Goal: Task Accomplishment & Management: Manage account settings

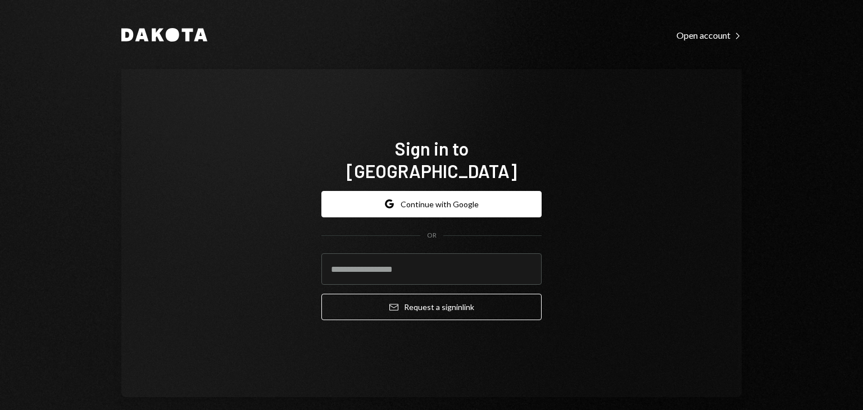
type input "**********"
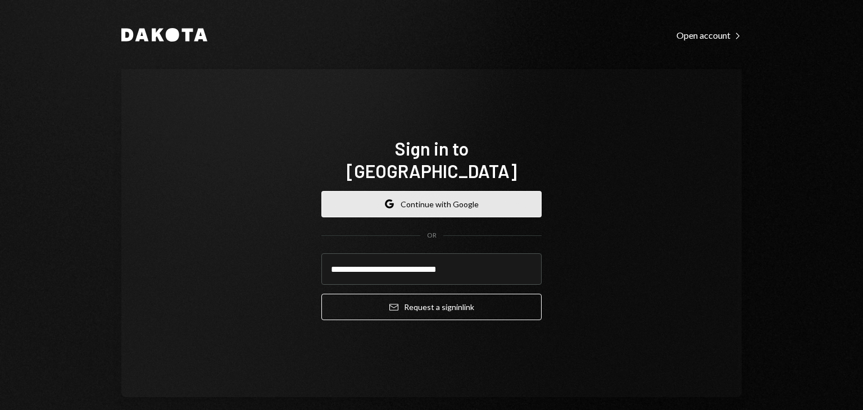
click at [429, 195] on button "Google Continue with Google" at bounding box center [431, 204] width 220 height 26
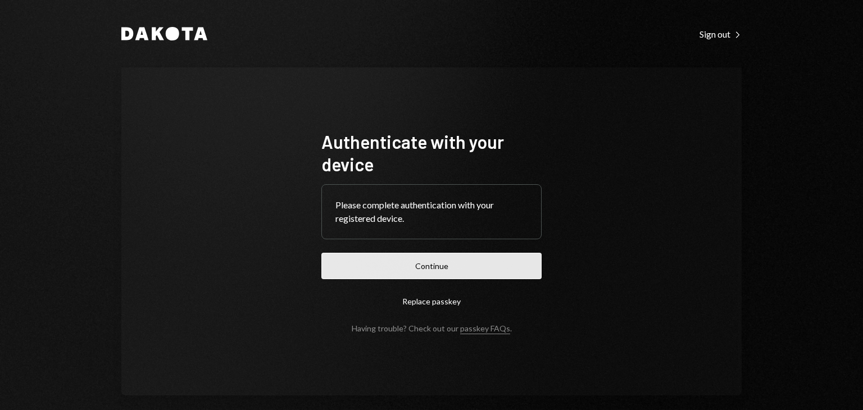
click at [449, 268] on button "Continue" at bounding box center [431, 266] width 220 height 26
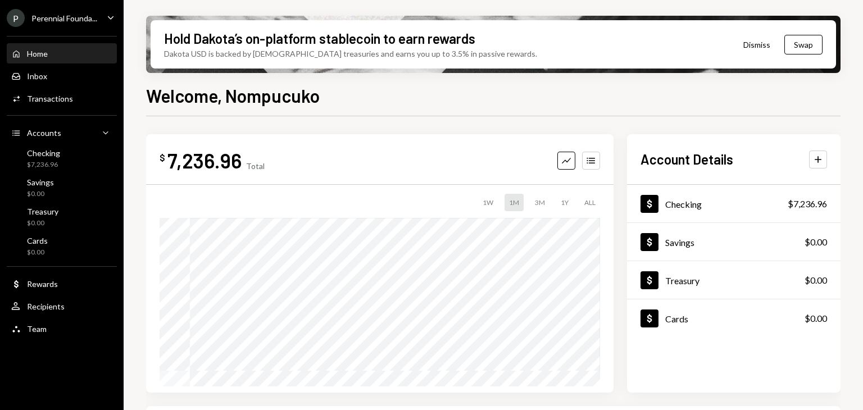
click at [110, 13] on icon "Caret Down" at bounding box center [110, 17] width 12 height 12
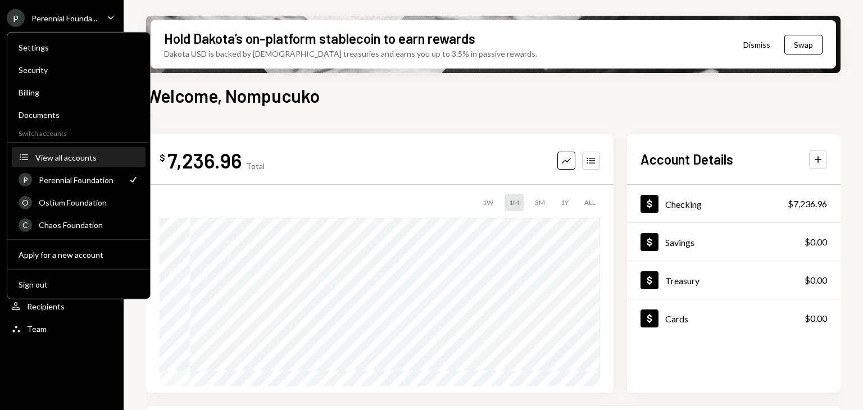
click at [71, 160] on div "View all accounts" at bounding box center [86, 157] width 103 height 10
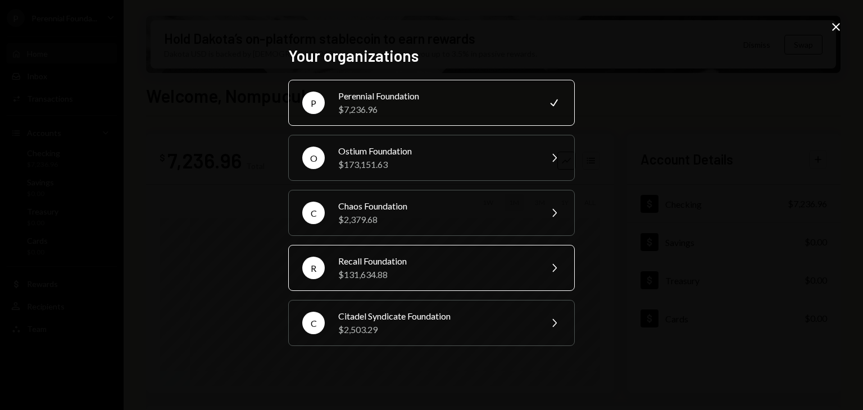
click at [373, 261] on div "Recall Foundation" at bounding box center [435, 260] width 195 height 13
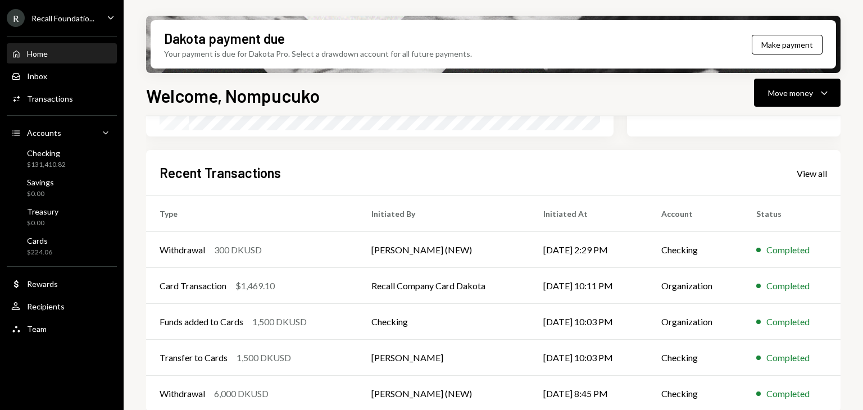
scroll to position [267, 0]
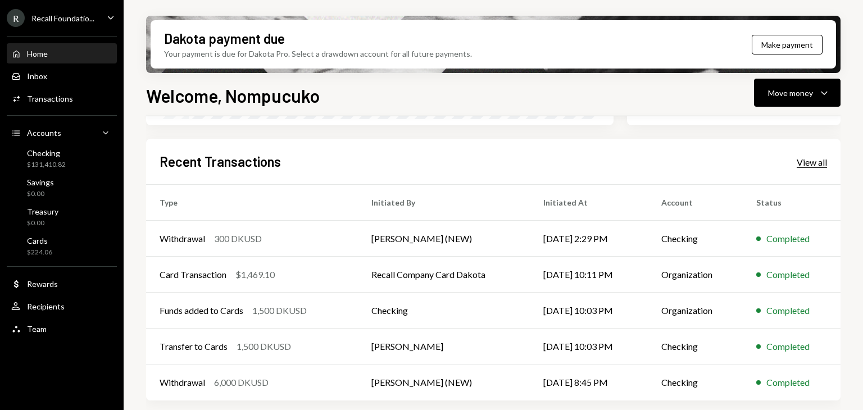
click at [813, 162] on div "View all" at bounding box center [811, 162] width 30 height 11
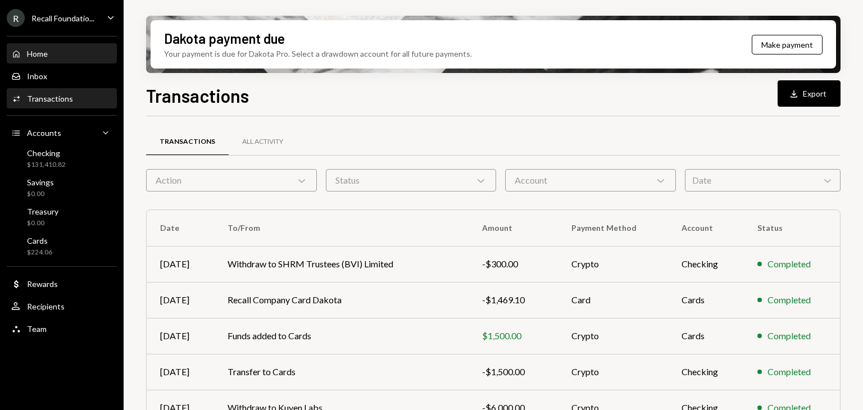
click at [48, 56] on div "Home Home" at bounding box center [61, 54] width 101 height 10
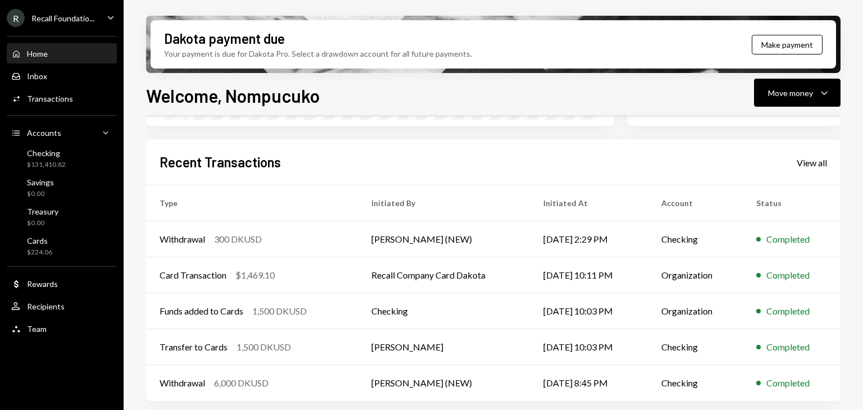
scroll to position [267, 0]
click at [811, 160] on div "View all" at bounding box center [811, 162] width 30 height 11
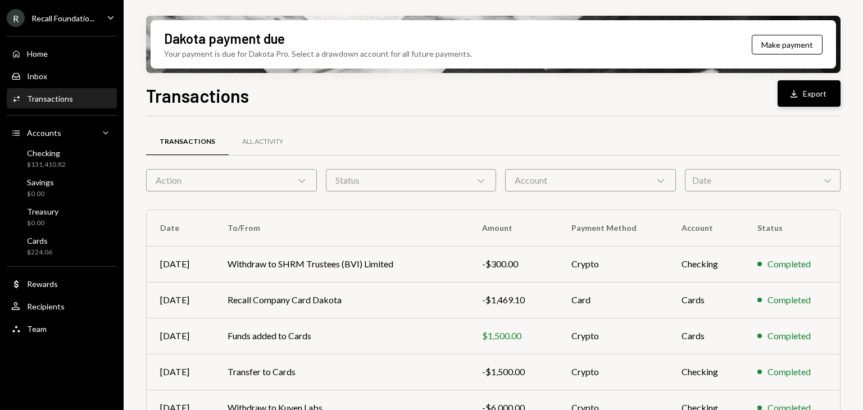
click at [804, 93] on button "Download Export" at bounding box center [808, 93] width 63 height 26
